Goal: Task Accomplishment & Management: Use online tool/utility

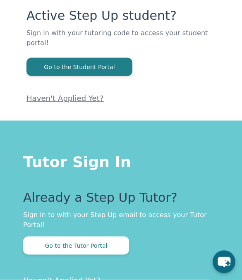
scroll to position [74, 0]
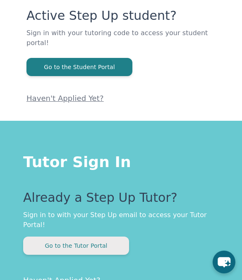
click at [104, 236] on button "Go to the Tutor Portal" at bounding box center [76, 245] width 106 height 18
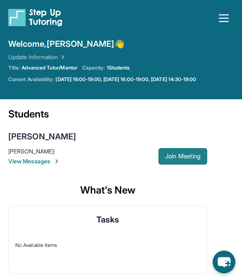
click at [180, 152] on button "Join Meeting" at bounding box center [182, 156] width 49 height 17
